Goal: Navigation & Orientation: Find specific page/section

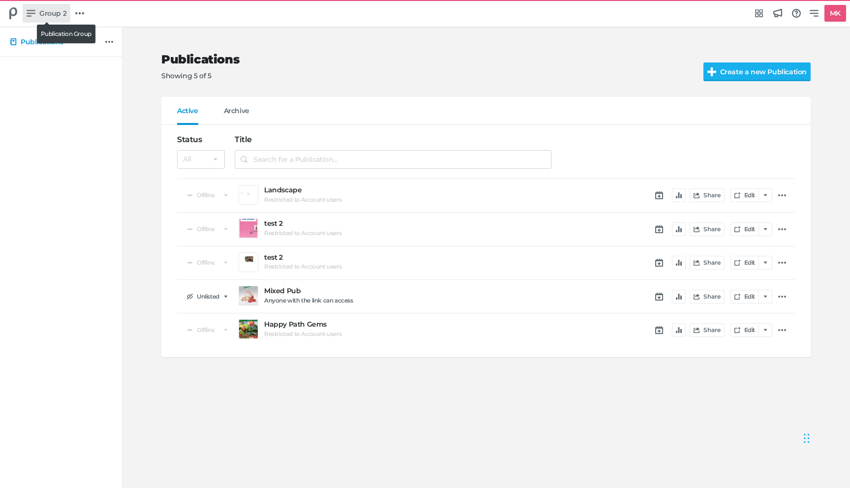
click at [40, 16] on span "Group 2" at bounding box center [52, 13] width 27 height 11
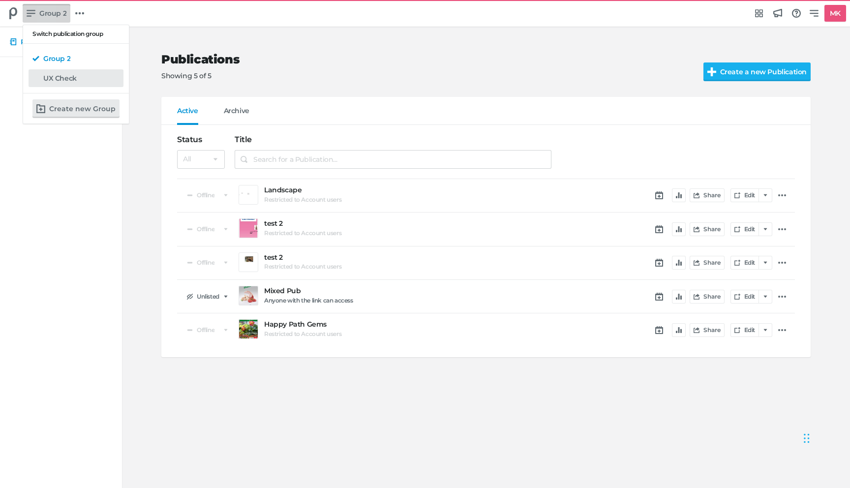
click at [67, 82] on h5 "UX Check" at bounding box center [59, 78] width 33 height 8
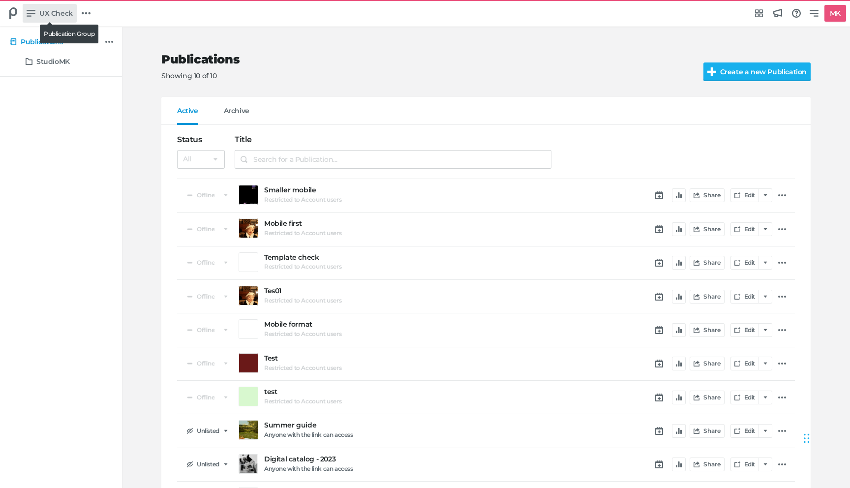
click at [49, 7] on link "UX Check" at bounding box center [50, 13] width 54 height 19
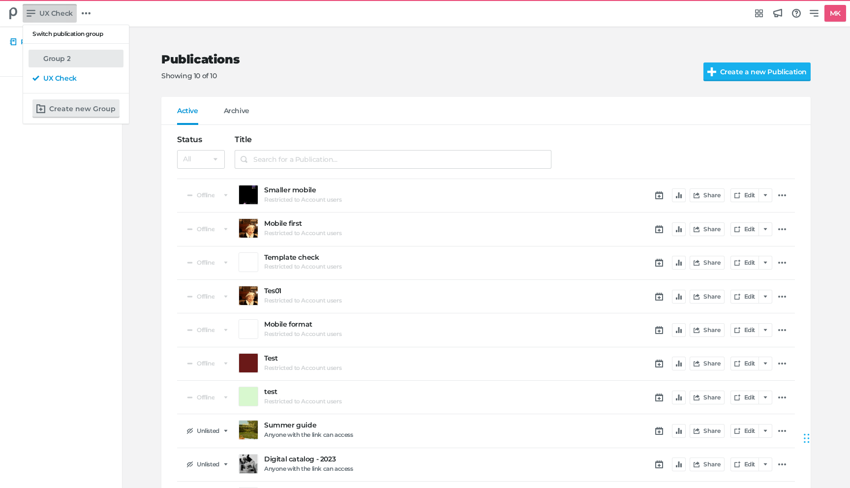
click at [56, 53] on link "Group 2" at bounding box center [76, 59] width 95 height 18
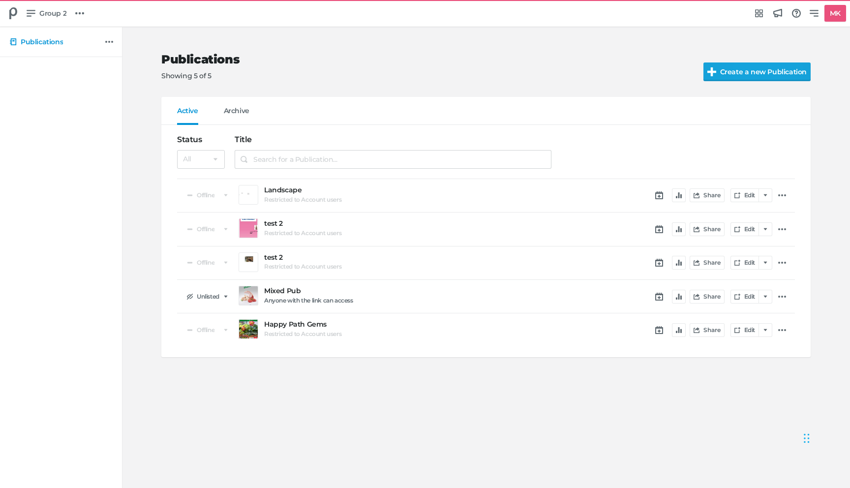
click at [731, 75] on input "Create a new Publication" at bounding box center [768, 71] width 129 height 19
click at [50, 16] on span "Group 2" at bounding box center [52, 13] width 27 height 11
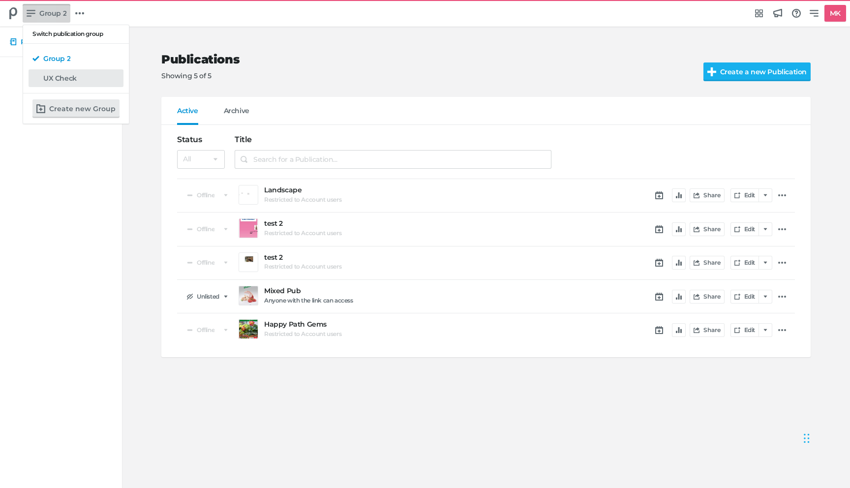
click at [59, 83] on div "UX Check" at bounding box center [81, 78] width 76 height 10
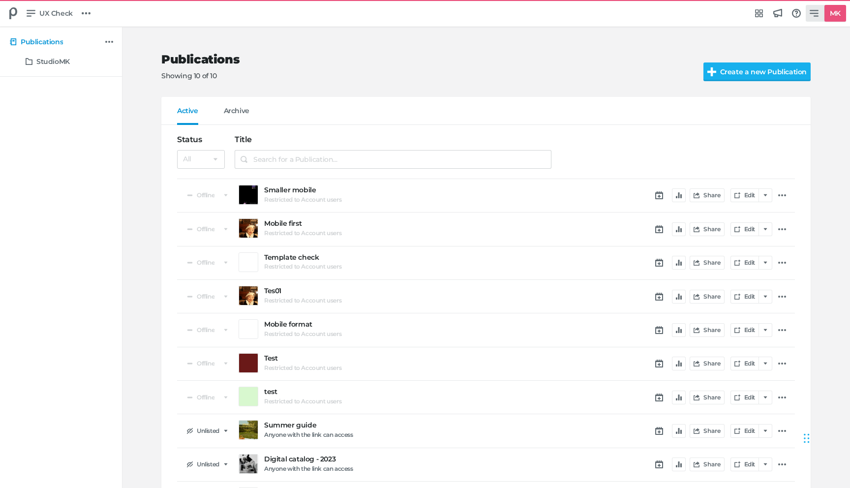
click at [816, 13] on icon at bounding box center [814, 13] width 9 height 7
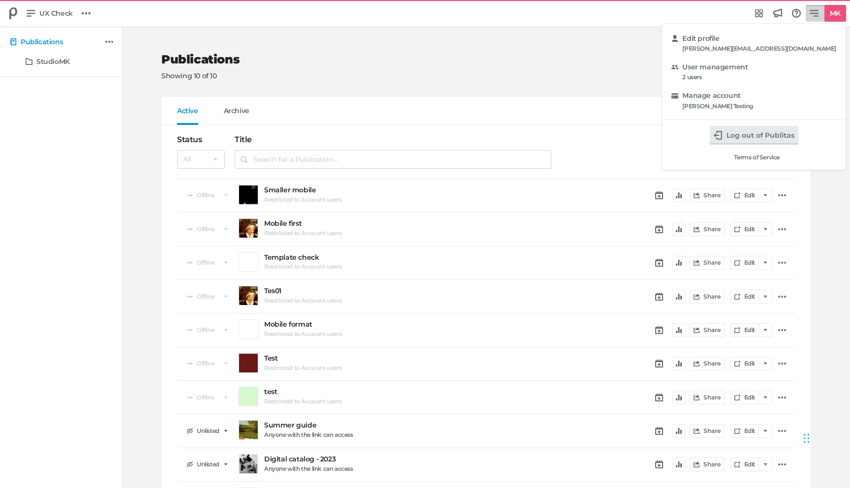
click at [409, 95] on div "Edit profile maggie@publitas.com User management 2 users Manage account Maggie …" at bounding box center [425, 244] width 850 height 488
